Goal: Communication & Community: Answer question/provide support

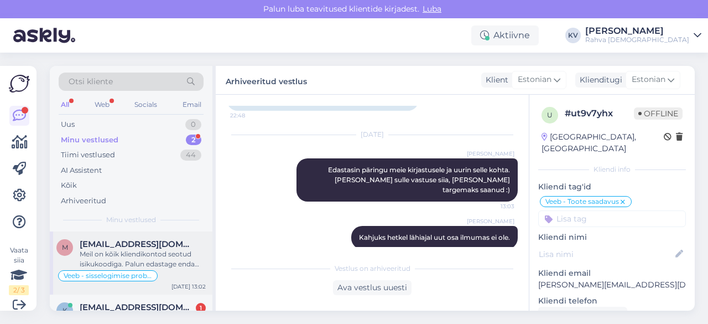
scroll to position [32, 0]
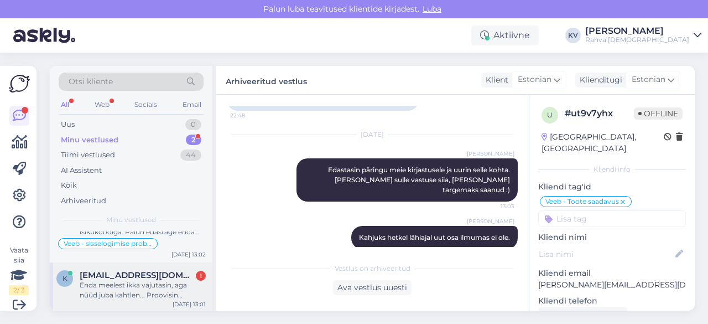
click at [126, 289] on div "Enda meelest ikka vajutasin, aga nüüd juba kahtlen... Proovisin sisselogituna […" at bounding box center [143, 290] width 126 height 20
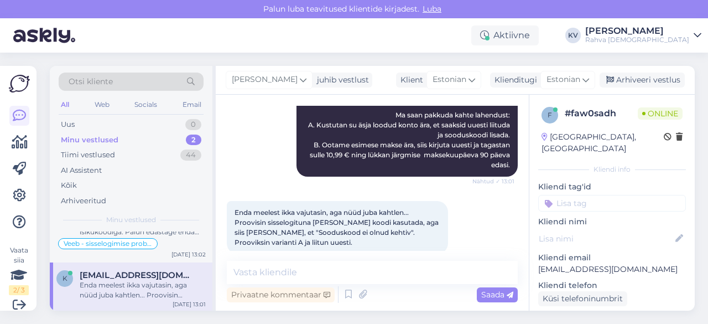
scroll to position [509, 0]
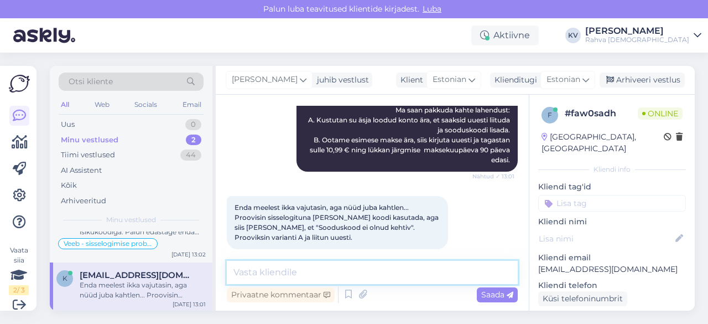
click at [303, 268] on textarea at bounding box center [372, 272] width 291 height 23
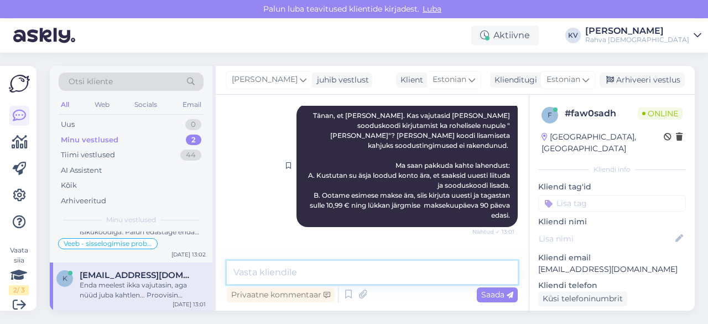
scroll to position [344, 0]
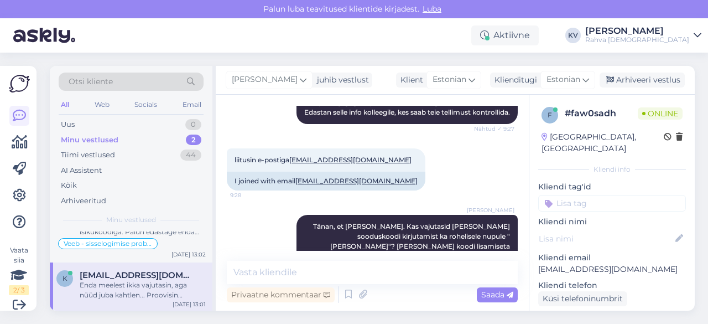
click at [621, 263] on p "[EMAIL_ADDRESS][DOMAIN_NAME]" at bounding box center [612, 269] width 148 height 12
copy p "[EMAIL_ADDRESS][DOMAIN_NAME]"
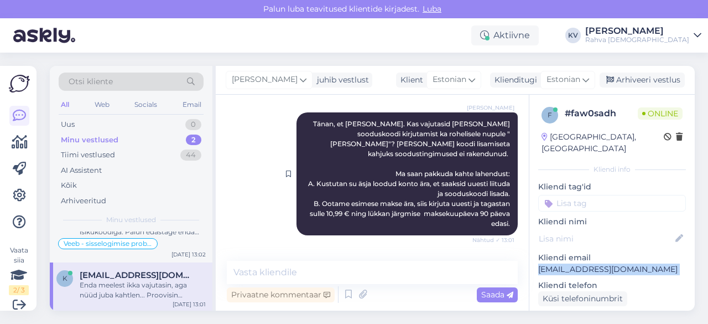
scroll to position [509, 0]
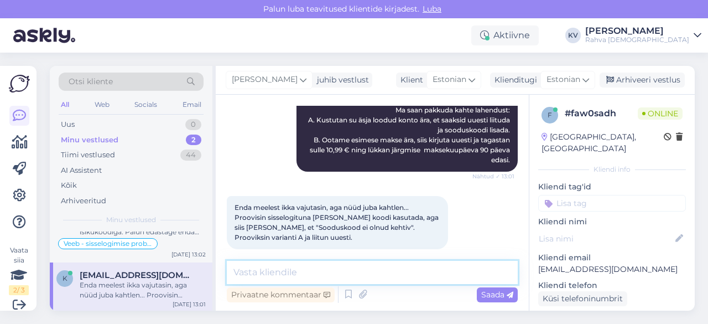
click at [284, 277] on textarea at bounding box center [372, 272] width 291 height 23
click at [318, 271] on textarea at bounding box center [372, 272] width 291 height 23
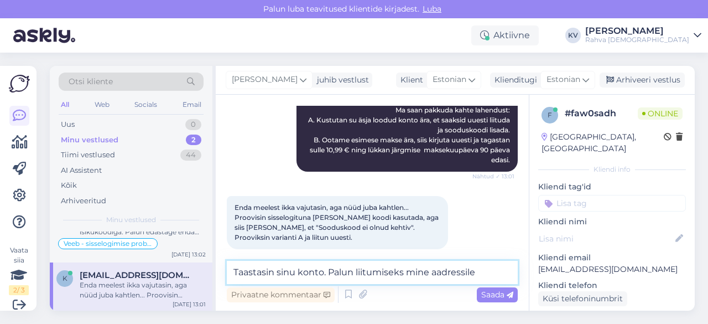
paste textarea "[URL][DOMAIN_NAME]"
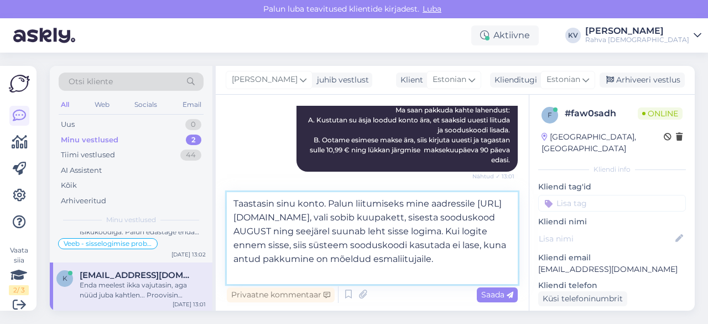
type textarea "Taastasin sinu konto. Palun liitumiseks mine aadressile [URL][DOMAIN_NAME], val…"
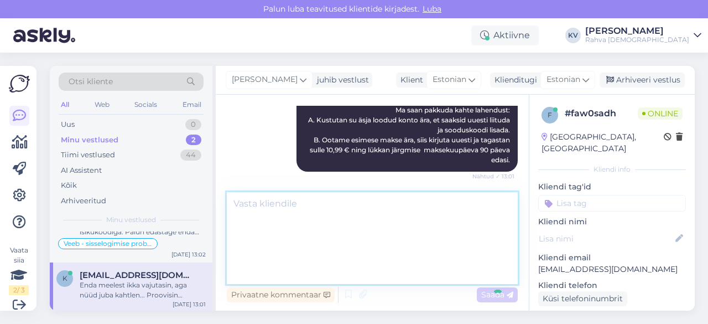
scroll to position [607, 0]
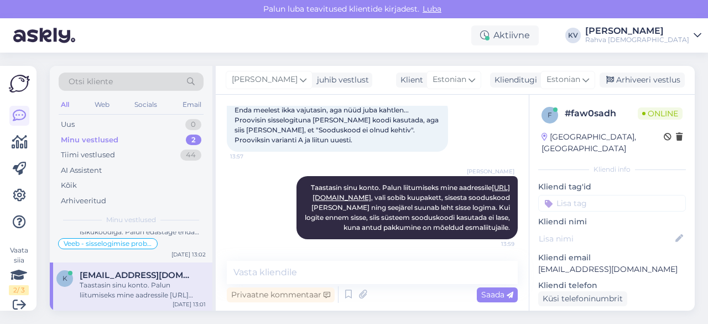
click at [616, 195] on input at bounding box center [612, 203] width 148 height 17
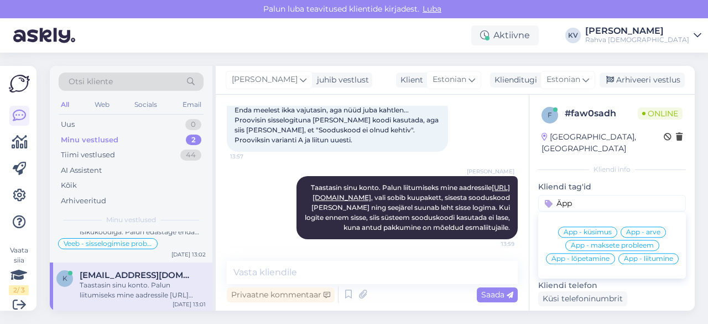
type input "Äpp"
click at [599, 228] on span "Äpp - küsimus" at bounding box center [588, 231] width 48 height 7
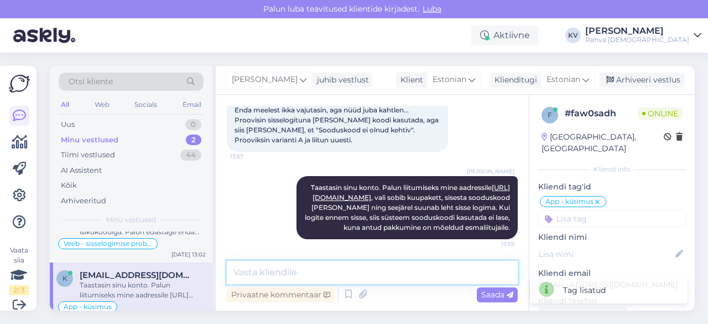
click at [394, 276] on textarea at bounding box center [372, 272] width 291 height 23
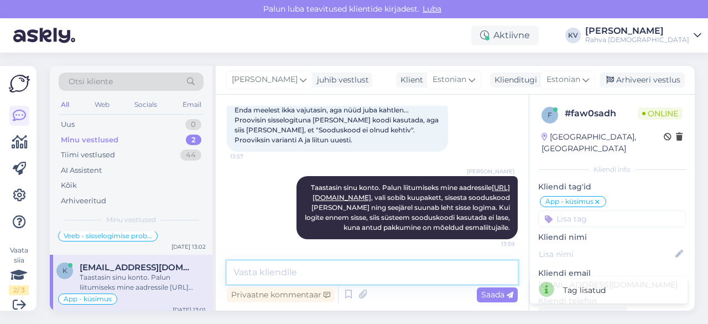
scroll to position [45, 0]
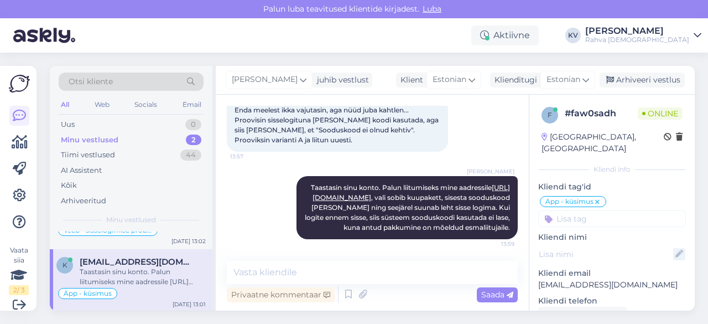
click at [673, 248] on icon at bounding box center [679, 254] width 12 height 12
type input "[PERSON_NAME]"
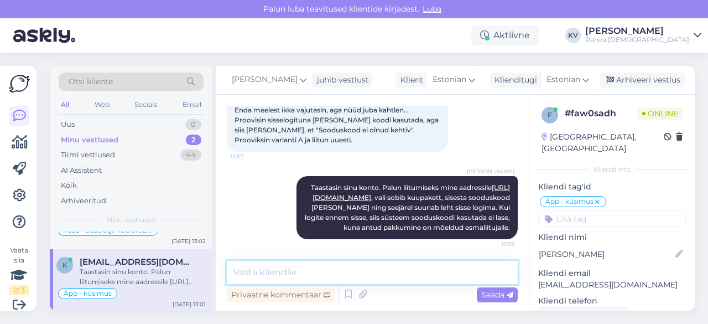
click at [414, 271] on textarea at bounding box center [372, 272] width 291 height 23
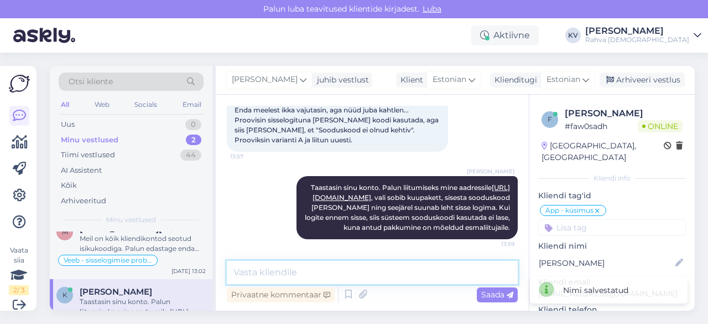
scroll to position [0, 0]
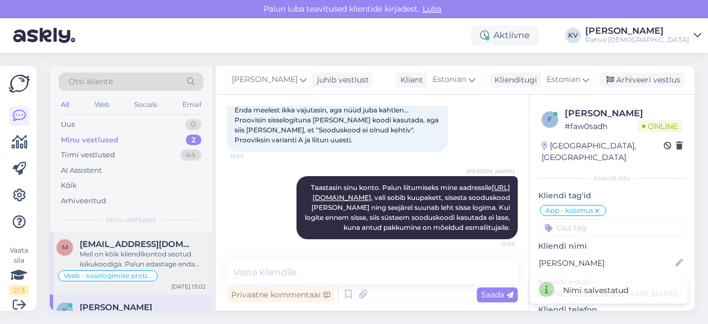
click at [127, 256] on div "Meil on kõik kliendikontod seotud isikukoodiga. Palun edastage enda isikukood, …" at bounding box center [143, 259] width 126 height 20
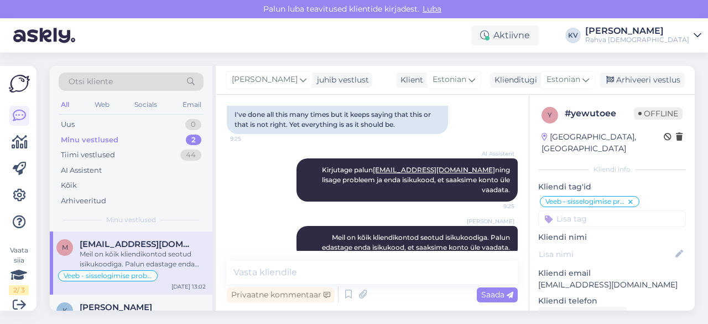
scroll to position [45, 0]
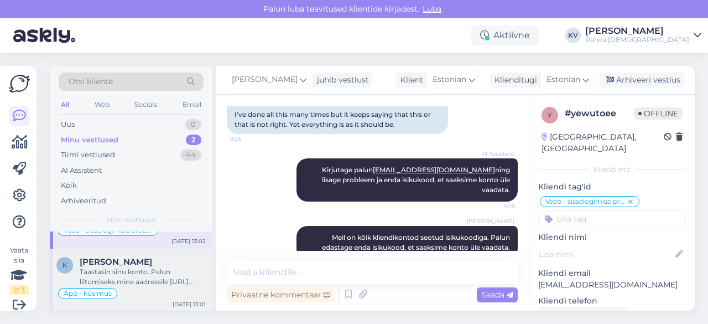
click at [125, 267] on div "Taastasin sinu konto. Palun liitumiseks mine aadressile [URL][DOMAIN_NAME], val…" at bounding box center [143, 277] width 126 height 20
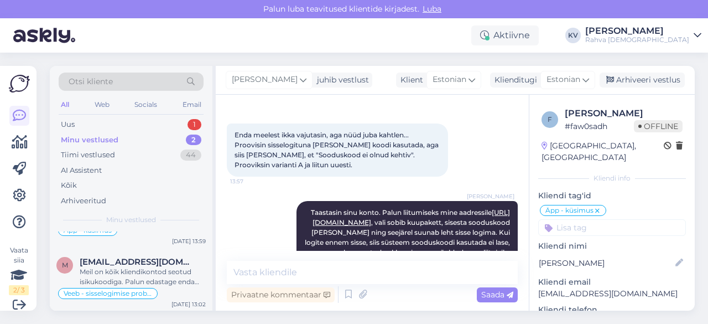
scroll to position [607, 0]
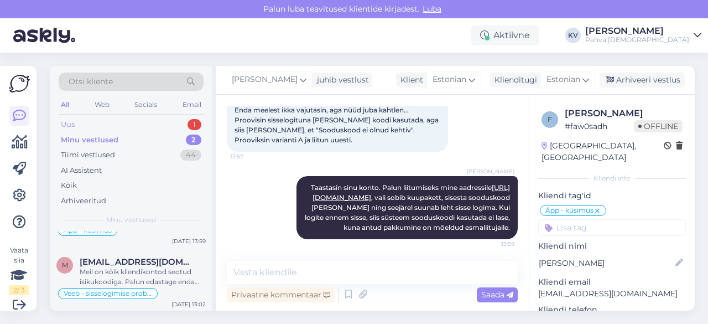
click at [101, 127] on div "Uus 1" at bounding box center [131, 124] width 145 height 15
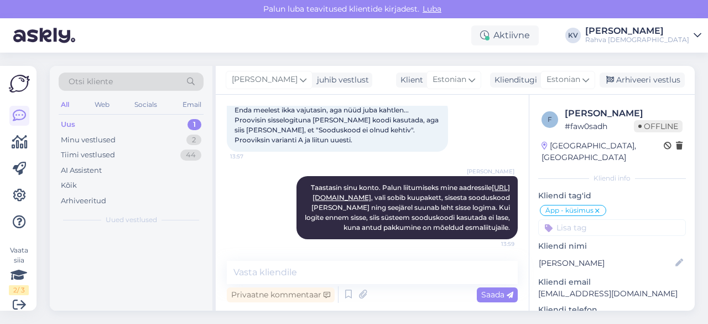
scroll to position [0, 0]
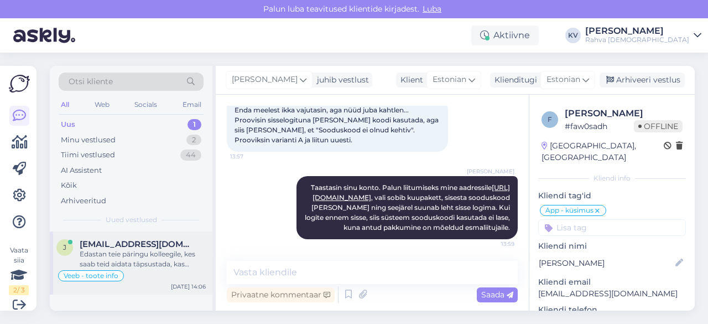
click at [139, 249] on div "Edastan teie päringu kolleegile, kes saab teid aidata täpsustada, kas tegemist …" at bounding box center [143, 259] width 126 height 20
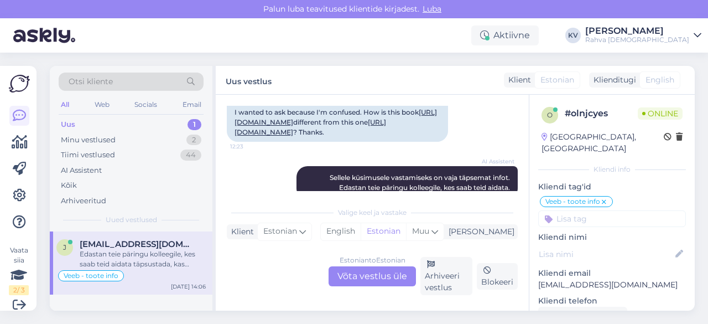
scroll to position [201, 0]
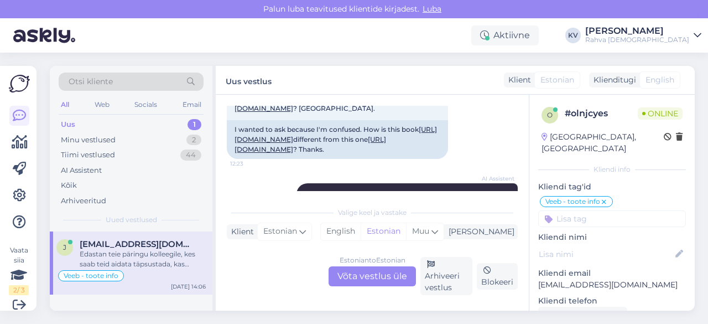
click at [353, 273] on div "Estonian to Estonian Võta vestlus üle" at bounding box center [372, 276] width 87 height 20
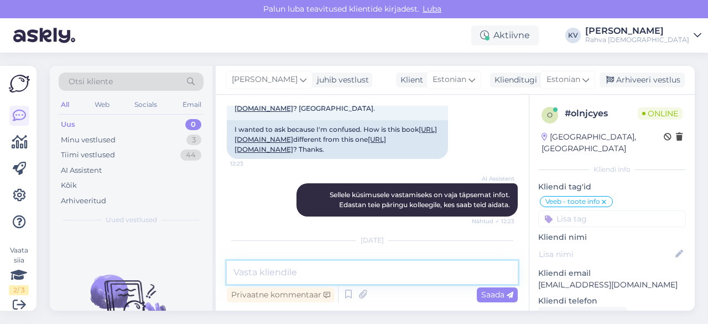
click at [273, 269] on textarea at bounding box center [372, 272] width 291 height 23
type textarea "Tegu on samade raamatutega. Kuna ilmumisaasta ning"
click at [295, 277] on textarea at bounding box center [372, 272] width 291 height 23
click at [330, 283] on textarea "Lehekülgede arv" at bounding box center [372, 272] width 291 height 23
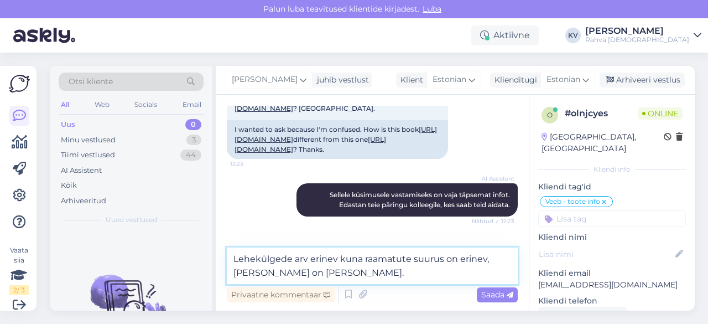
type textarea "Lehekülgede arv erinev kuna raamatute suurus on erinev, [PERSON_NAME] on [PERSO…"
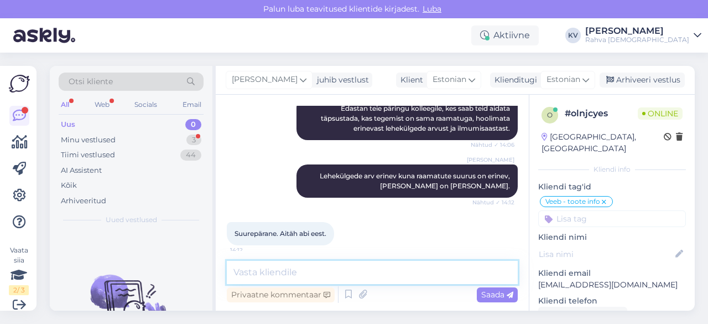
scroll to position [578, 0]
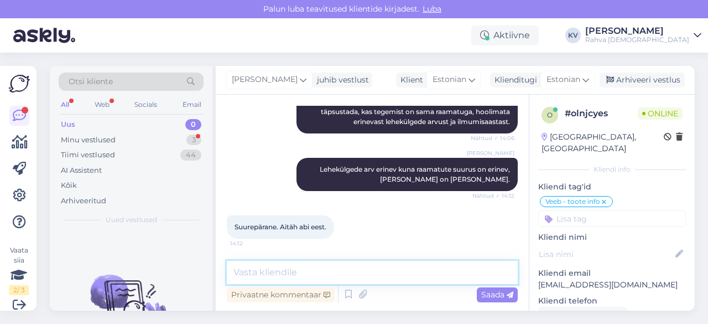
click at [311, 273] on textarea at bounding box center [372, 272] width 291 height 23
type textarea "Palun."
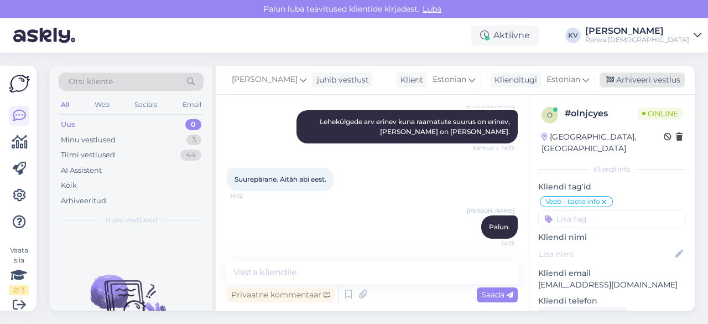
click at [655, 79] on div "Arhiveeri vestlus" at bounding box center [642, 79] width 85 height 15
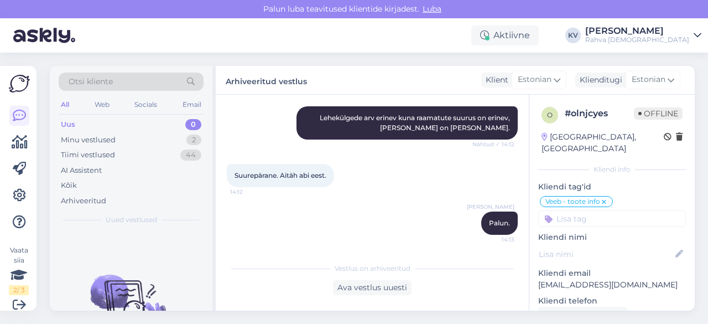
click at [150, 122] on div "Uus 0" at bounding box center [131, 124] width 145 height 15
click at [169, 133] on div "Minu vestlused 2" at bounding box center [131, 139] width 145 height 15
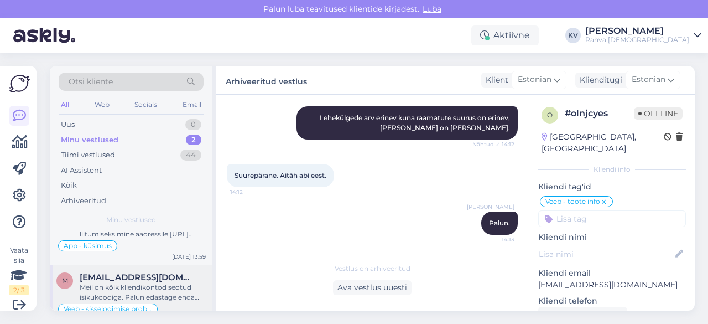
scroll to position [45, 0]
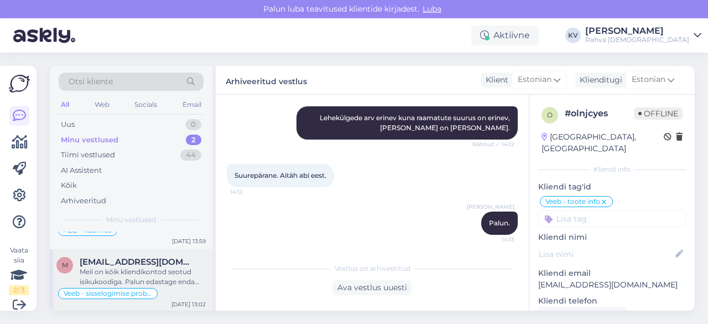
click at [123, 261] on span "[EMAIL_ADDRESS][DOMAIN_NAME]" at bounding box center [137, 262] width 115 height 10
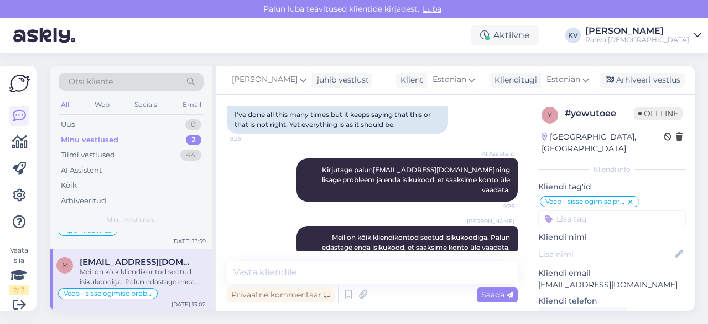
scroll to position [0, 0]
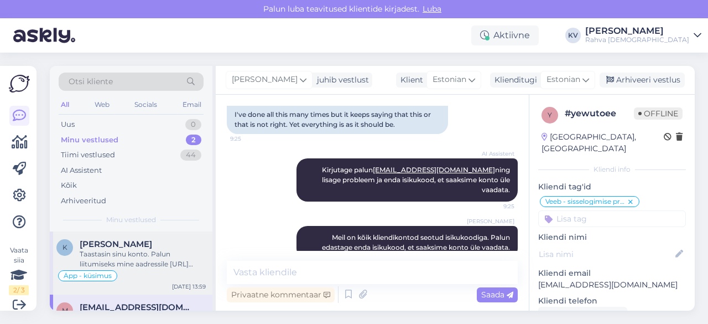
click at [129, 254] on div "Taastasin sinu konto. Palun liitumiseks mine aadressile [URL][DOMAIN_NAME], val…" at bounding box center [143, 259] width 126 height 20
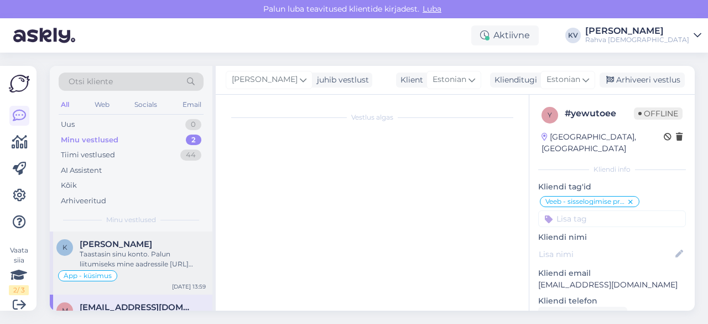
scroll to position [607, 0]
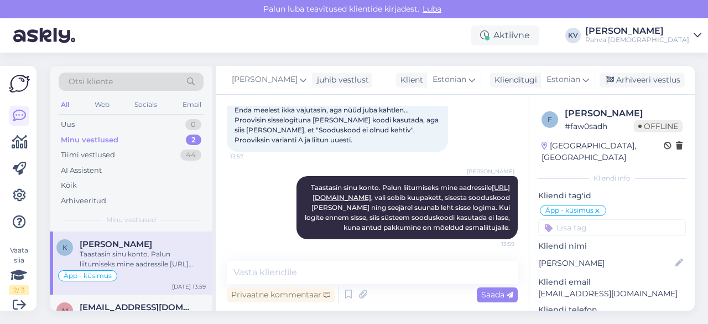
click at [580, 288] on p "[EMAIL_ADDRESS][DOMAIN_NAME]" at bounding box center [612, 294] width 148 height 12
copy p "[EMAIL_ADDRESS][DOMAIN_NAME]"
